Goal: Task Accomplishment & Management: Complete application form

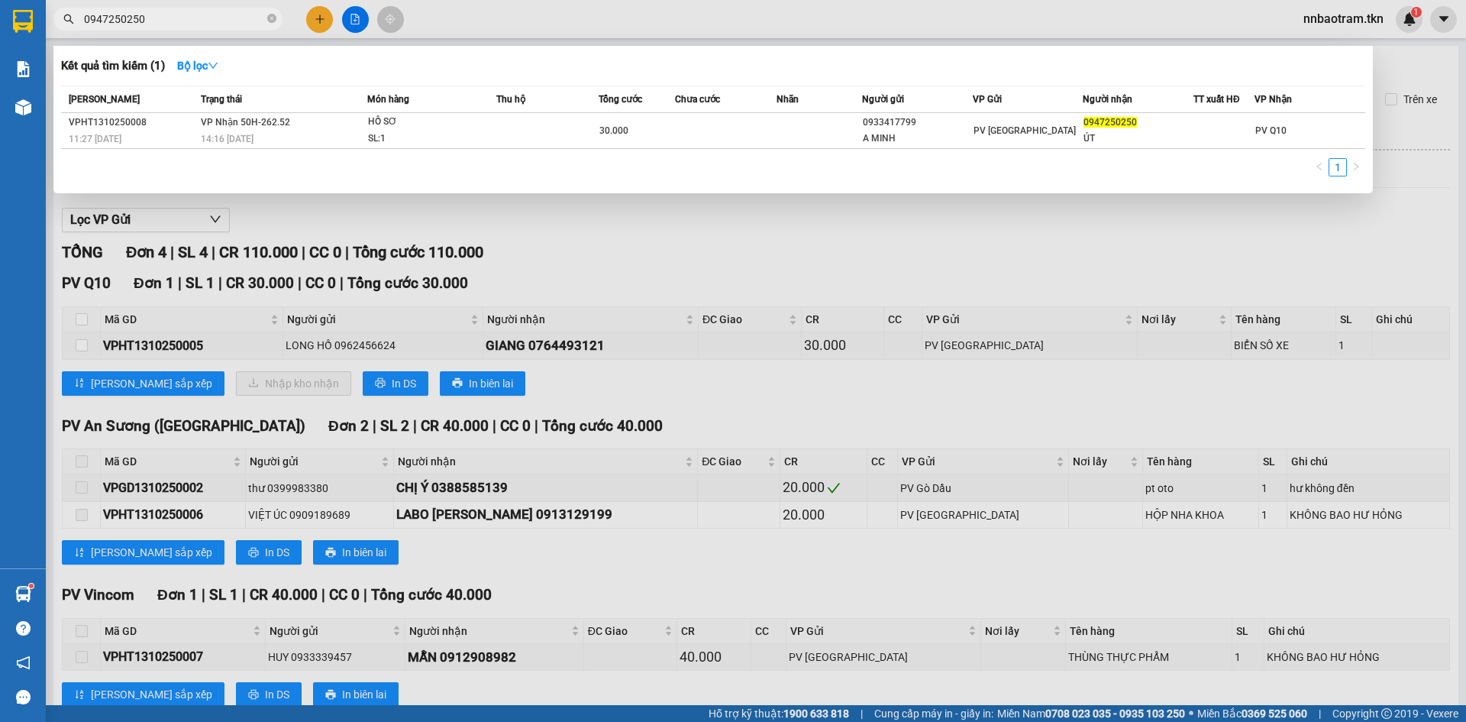
click at [623, 234] on div at bounding box center [733, 361] width 1466 height 722
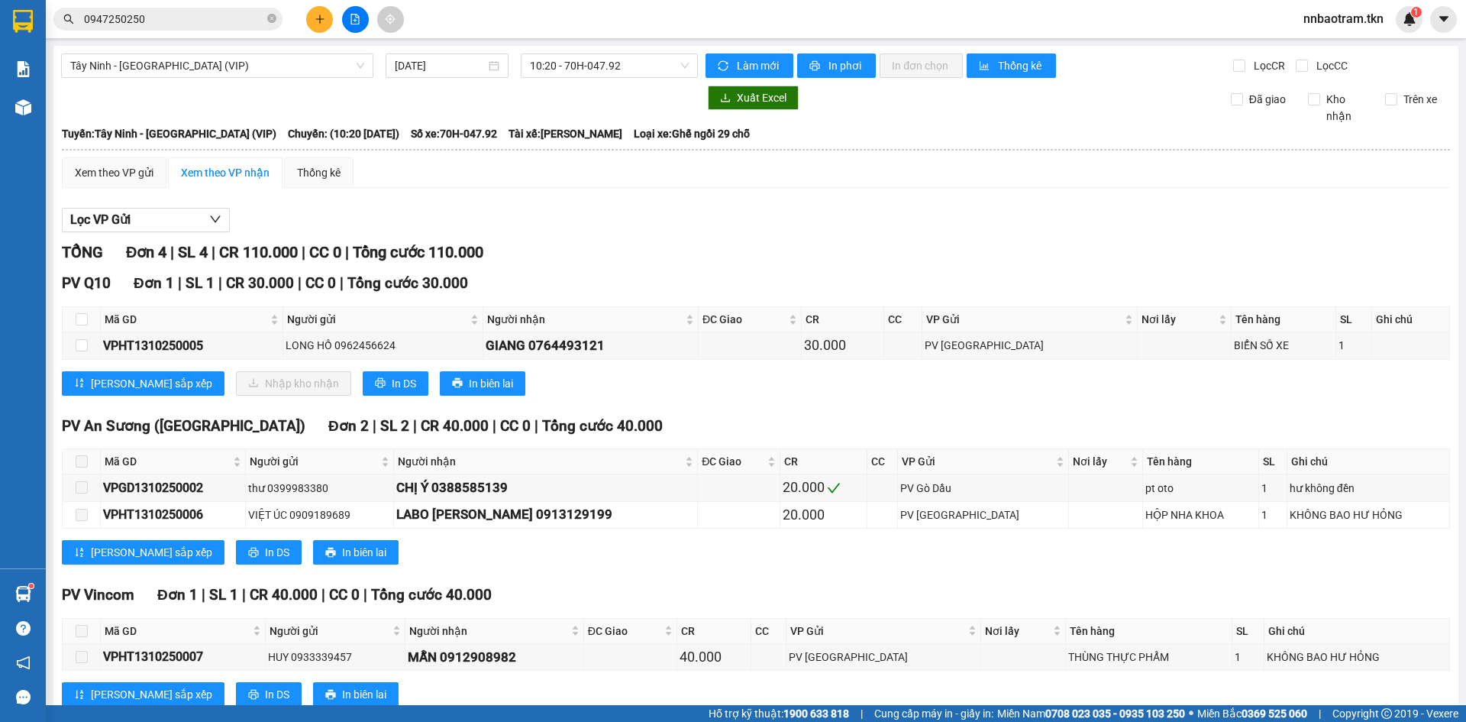
click at [164, 24] on input "0947250250" at bounding box center [174, 19] width 180 height 17
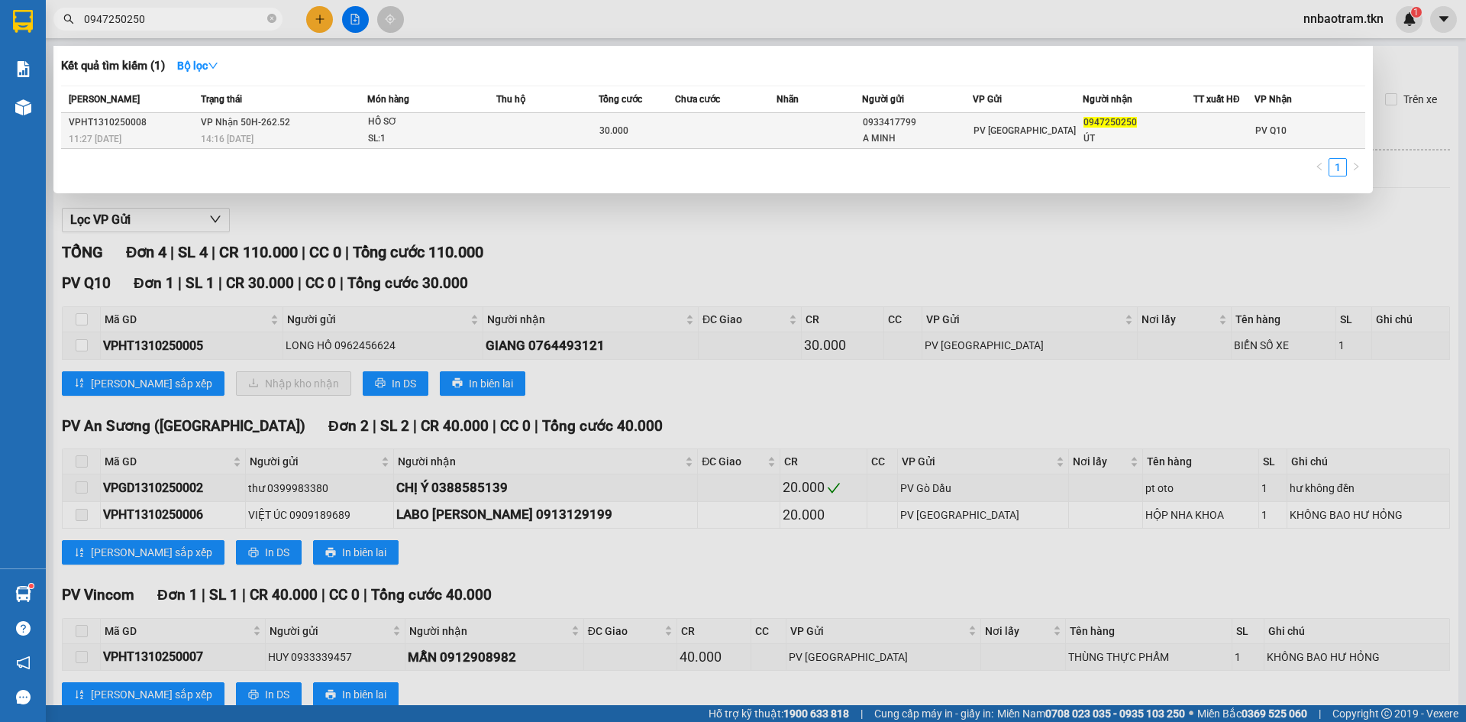
click at [478, 138] on div "SL: 1" at bounding box center [425, 139] width 115 height 17
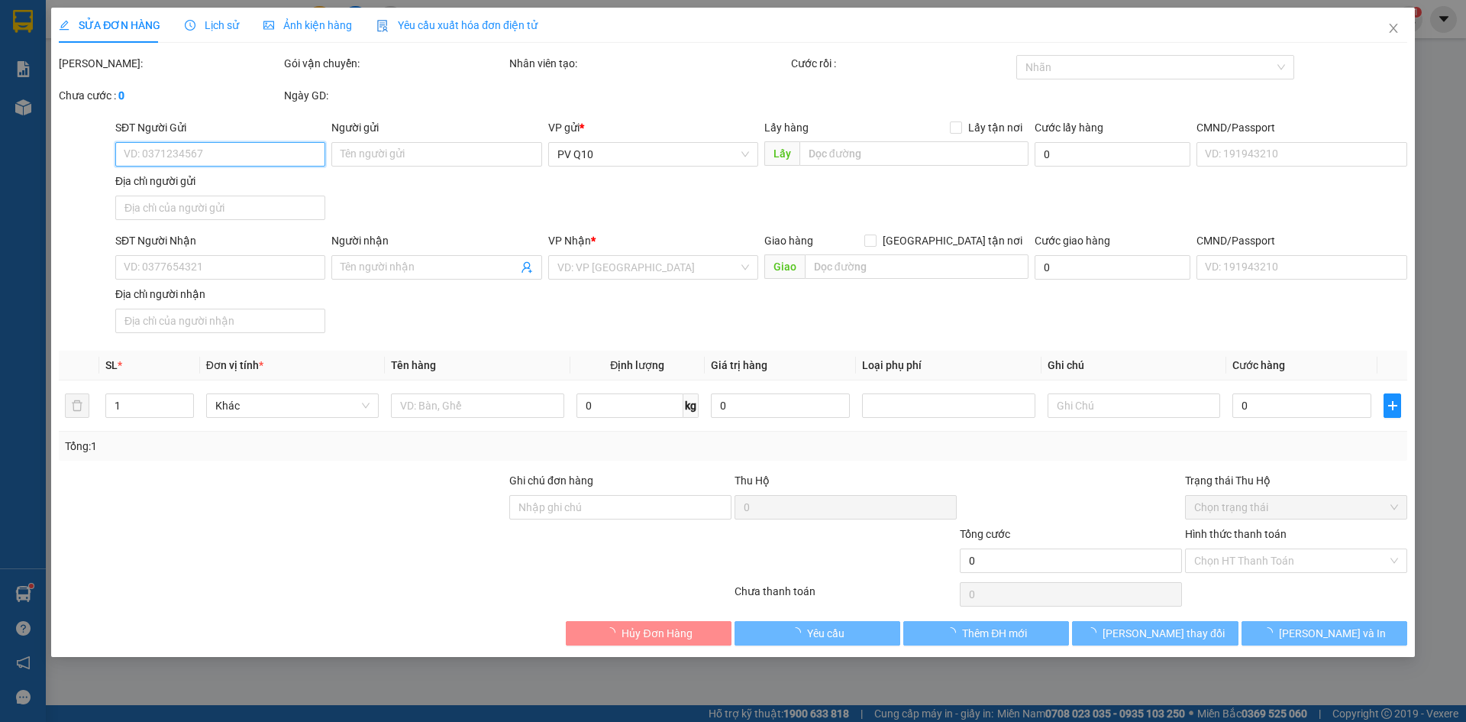
type input "0933417799"
type input "A MINH"
type input "0947250250"
type input "ÚT"
type input "30.000"
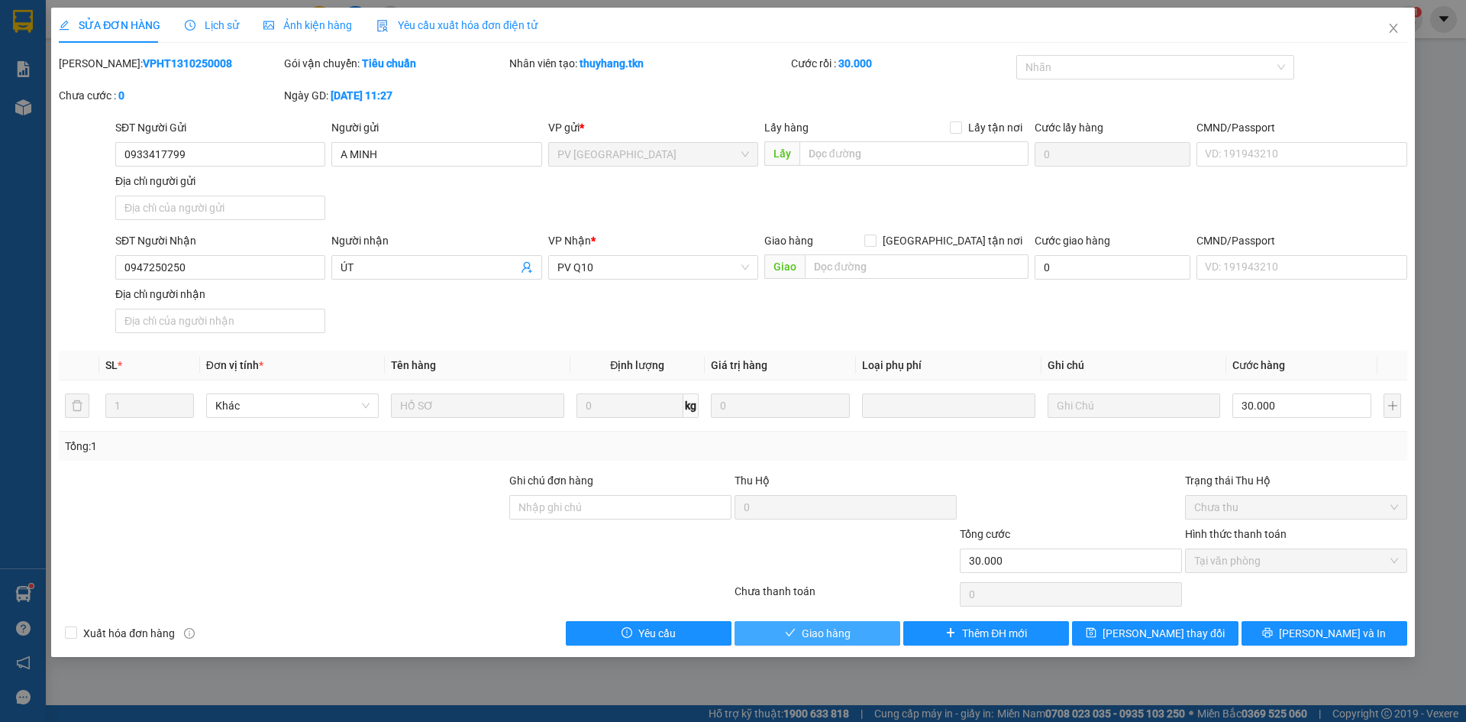
click at [816, 634] on span "Giao hàng" at bounding box center [826, 633] width 49 height 17
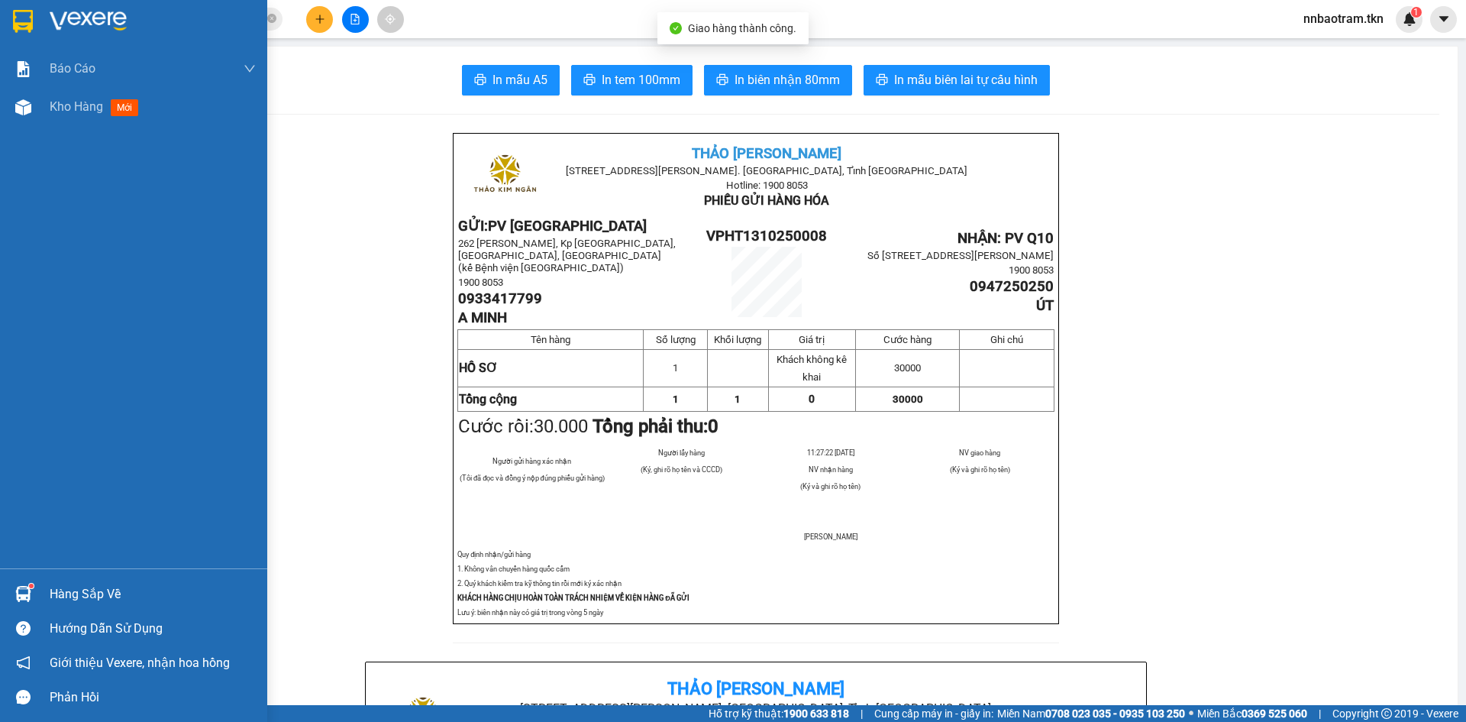
click at [23, 14] on img at bounding box center [23, 21] width 20 height 23
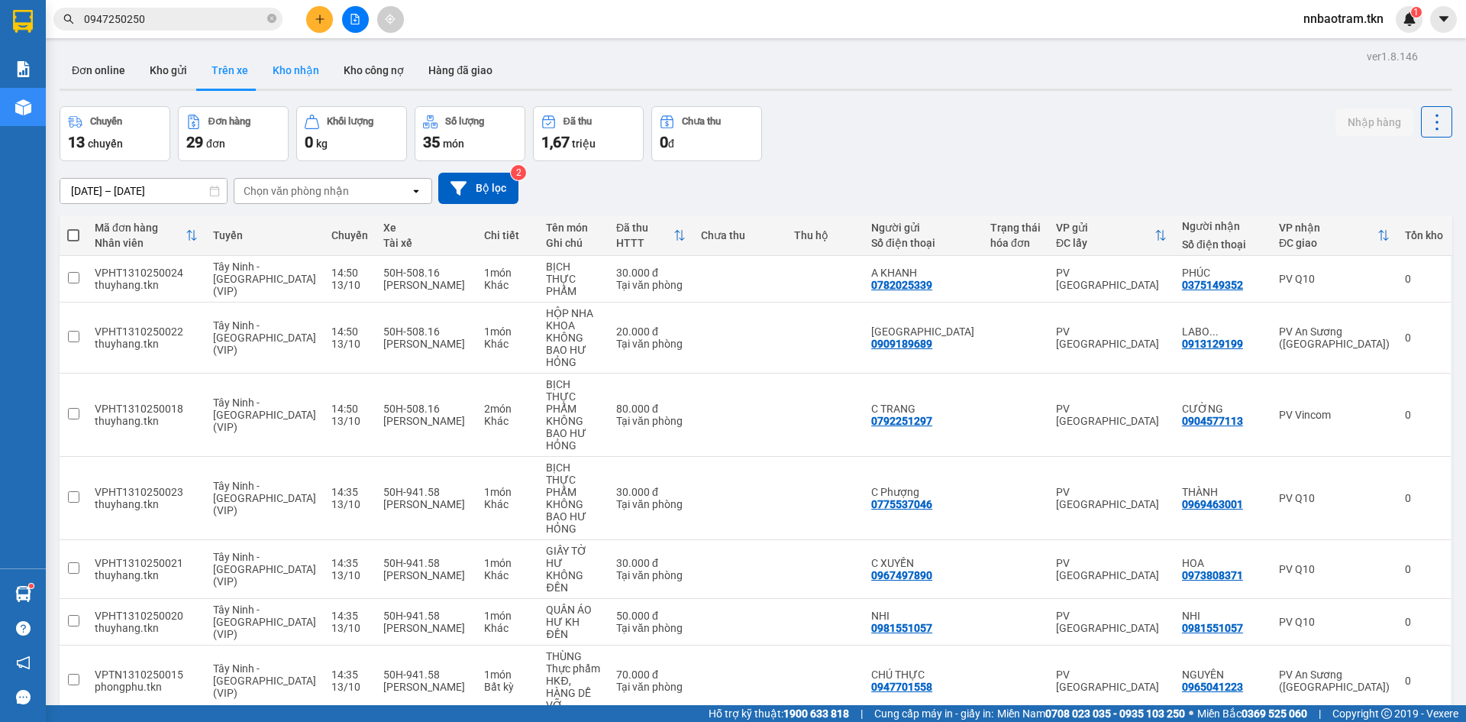
click at [277, 76] on button "Kho nhận" at bounding box center [295, 70] width 71 height 37
type input "[DATE] – [DATE]"
